Goal: Transaction & Acquisition: Book appointment/travel/reservation

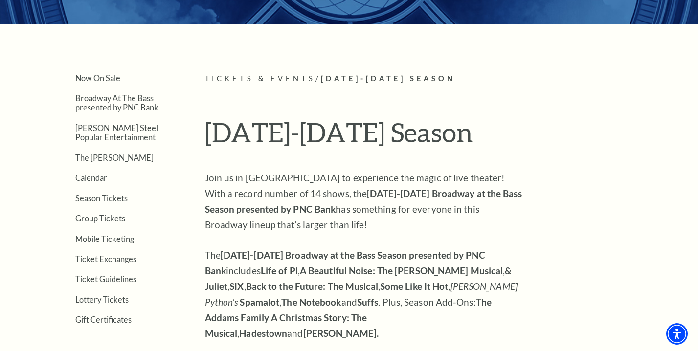
scroll to position [196, 0]
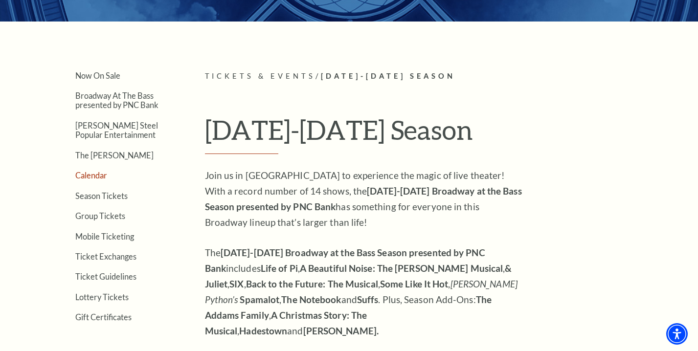
click at [90, 175] on link "Calendar" at bounding box center [91, 175] width 32 height 9
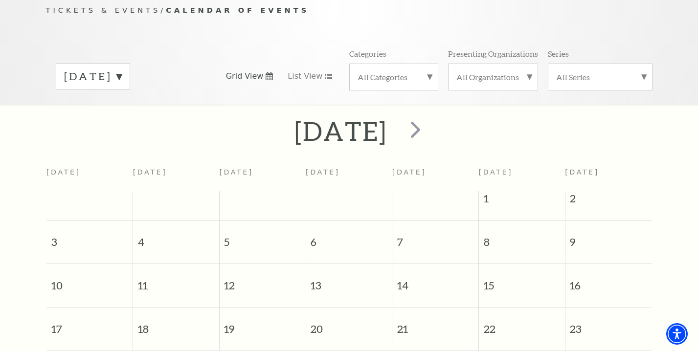
scroll to position [79, 0]
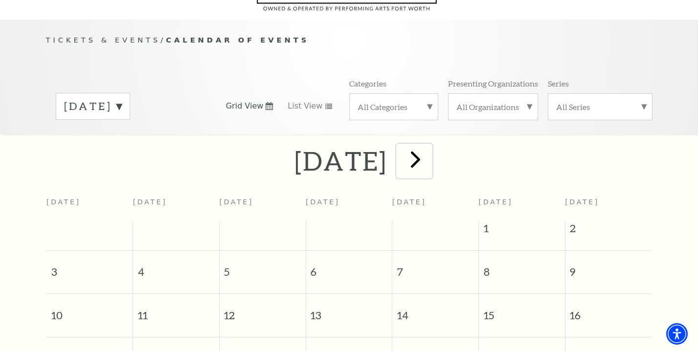
click at [430, 145] on span "next" at bounding box center [416, 159] width 28 height 28
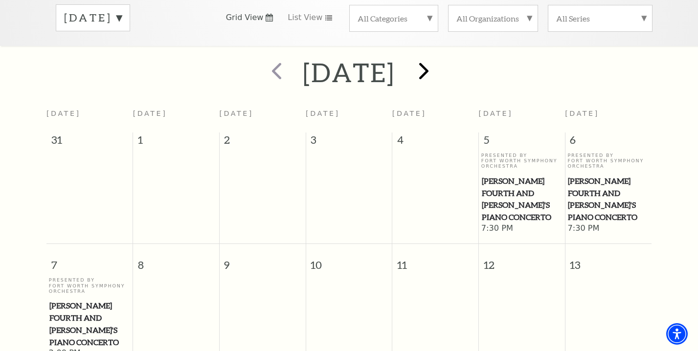
scroll to position [167, 0]
click at [438, 60] on span "next" at bounding box center [424, 72] width 28 height 28
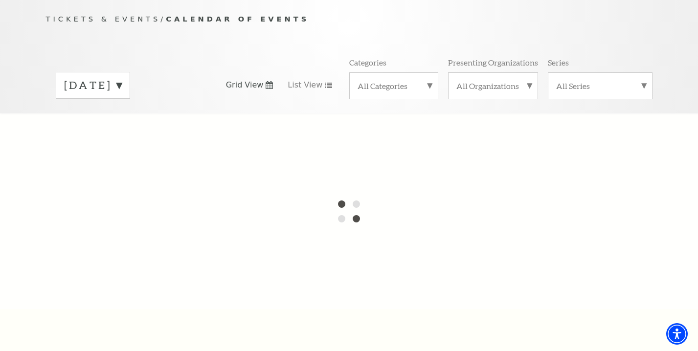
scroll to position [102, 0]
click at [122, 76] on label "September 2025" at bounding box center [93, 83] width 58 height 15
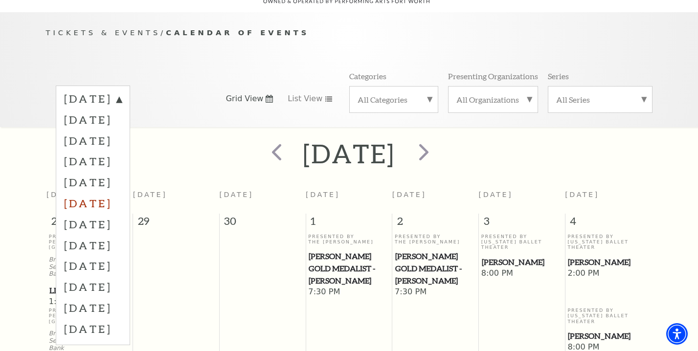
click at [122, 193] on label "January 2026" at bounding box center [93, 203] width 58 height 21
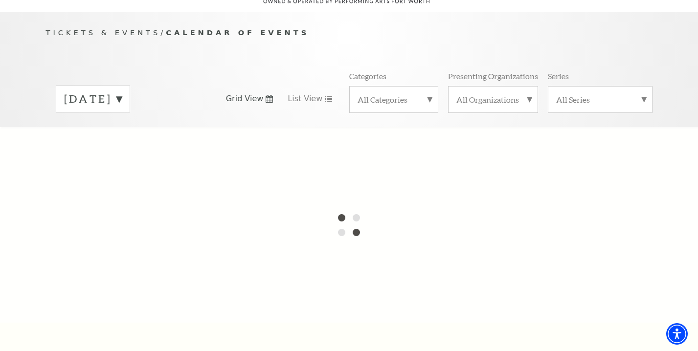
click at [430, 86] on div "All Categories" at bounding box center [393, 99] width 89 height 27
click at [397, 107] on label "Broadway" at bounding box center [394, 115] width 72 height 16
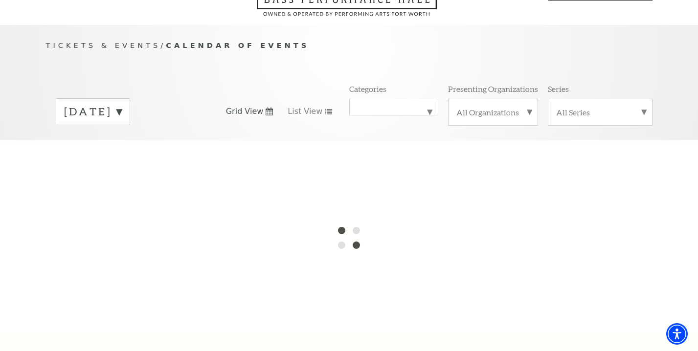
scroll to position [0, 0]
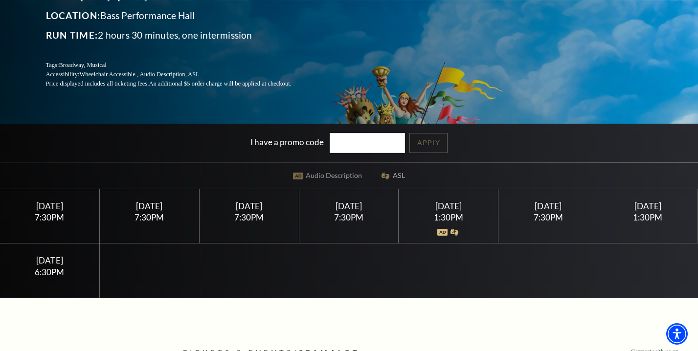
scroll to position [154, 0]
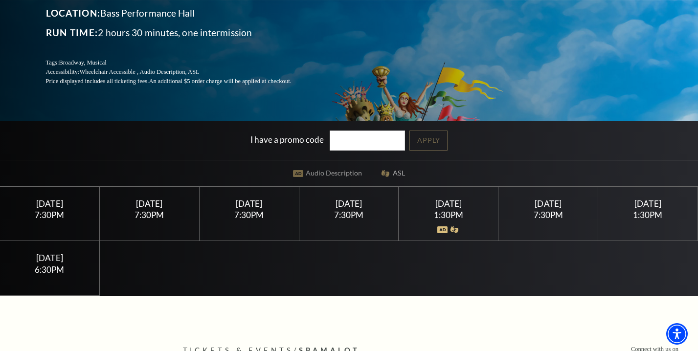
click at [641, 207] on div "[DATE]" at bounding box center [648, 204] width 76 height 10
click at [636, 212] on div "1:30PM" at bounding box center [648, 215] width 76 height 8
click at [637, 212] on div "1:30PM" at bounding box center [648, 215] width 76 height 8
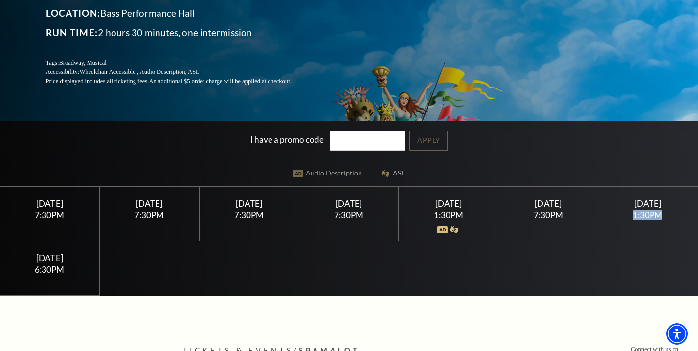
click at [637, 212] on div "1:30PM" at bounding box center [648, 215] width 76 height 8
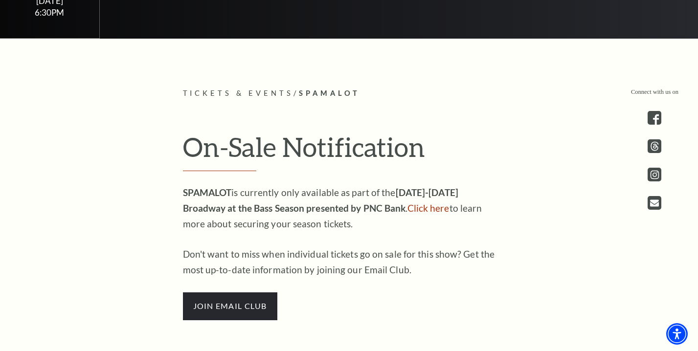
scroll to position [414, 0]
